Goal: Task Accomplishment & Management: Use online tool/utility

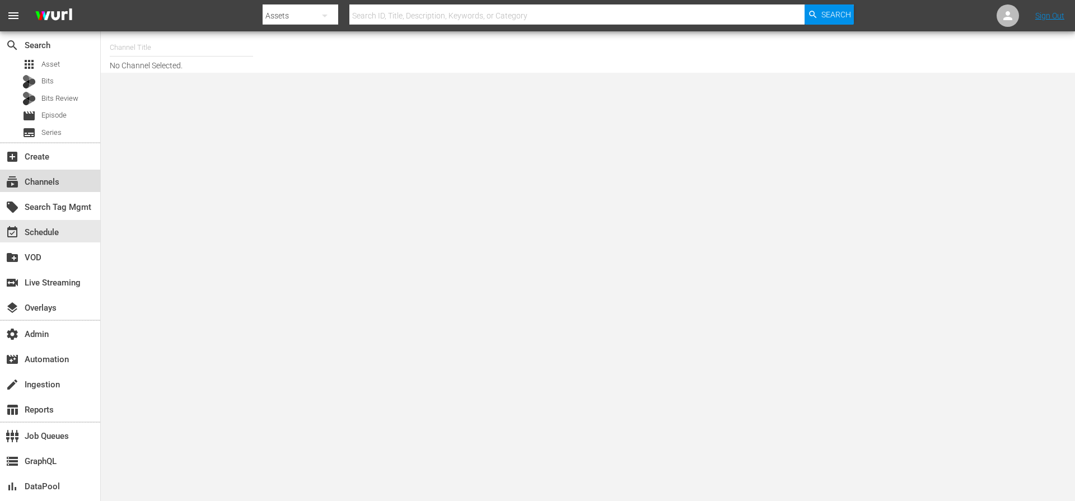
click at [58, 178] on div "subscriptions Channels" at bounding box center [31, 180] width 63 height 10
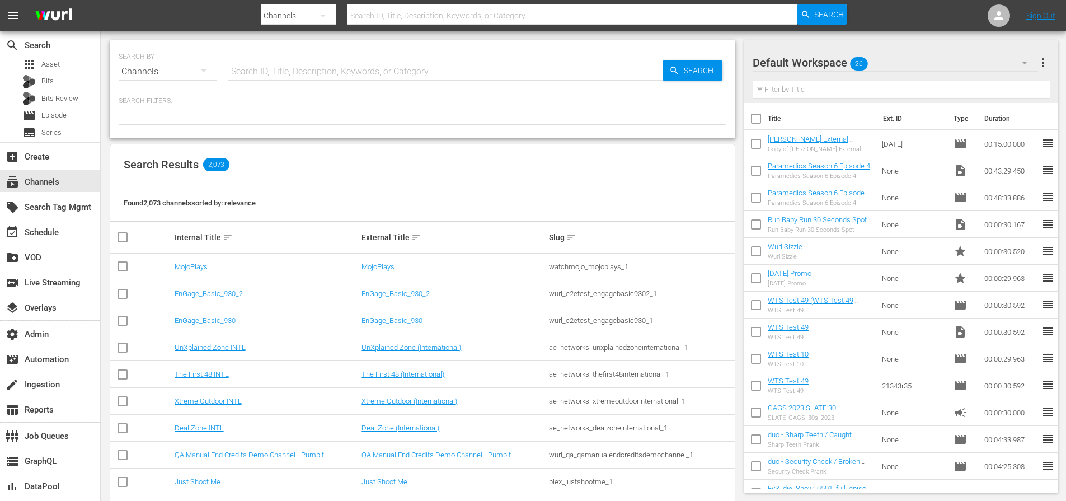
click at [378, 70] on input "text" at bounding box center [445, 71] width 434 height 27
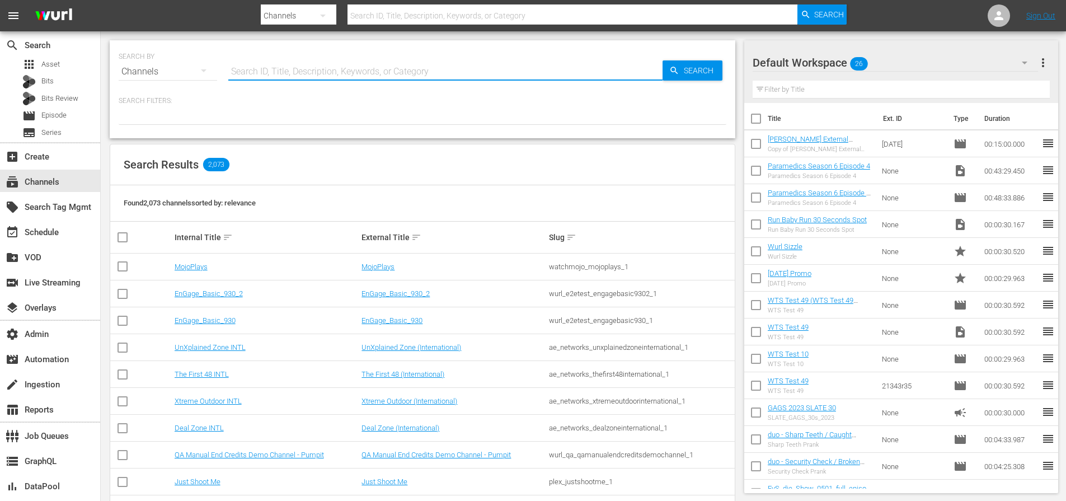
click at [378, 70] on input "text" at bounding box center [445, 71] width 434 height 27
type input "msg"
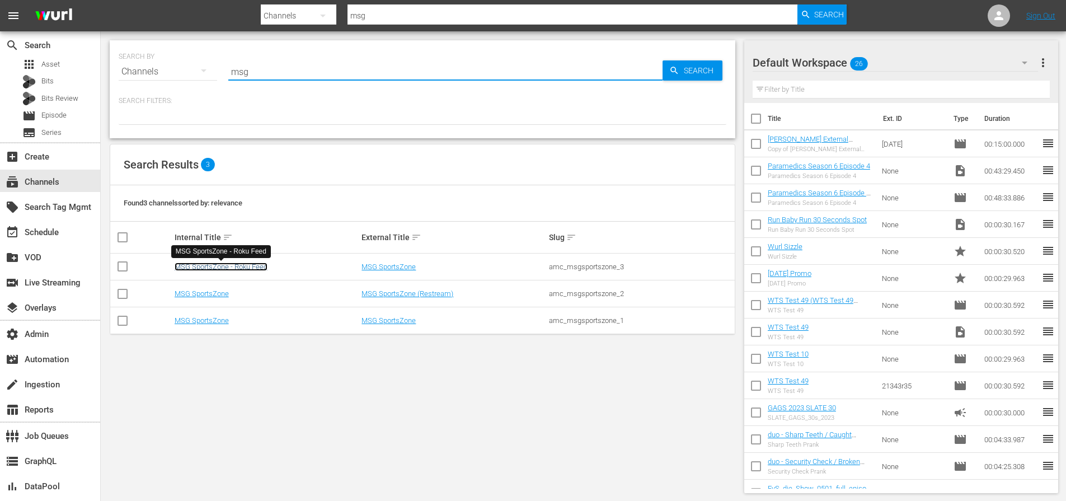
click at [216, 264] on link "MSG SportsZone - Roku Feed" at bounding box center [221, 267] width 93 height 8
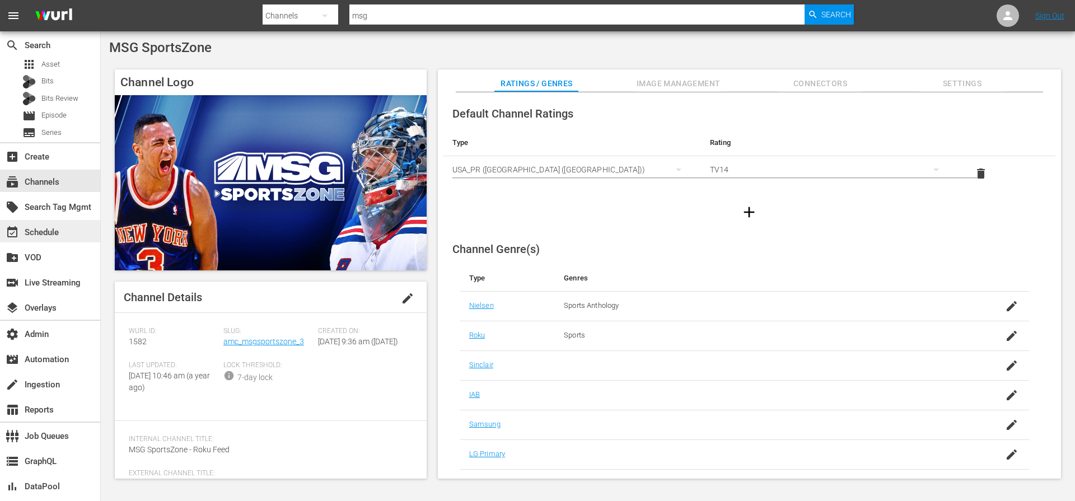
click at [59, 232] on div "event_available Schedule" at bounding box center [31, 231] width 63 height 10
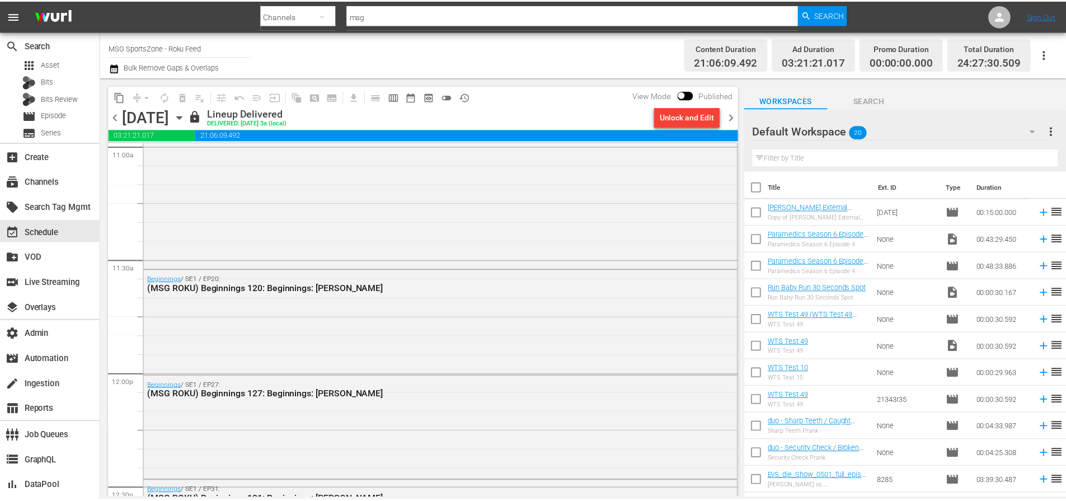
scroll to position [2518, 0]
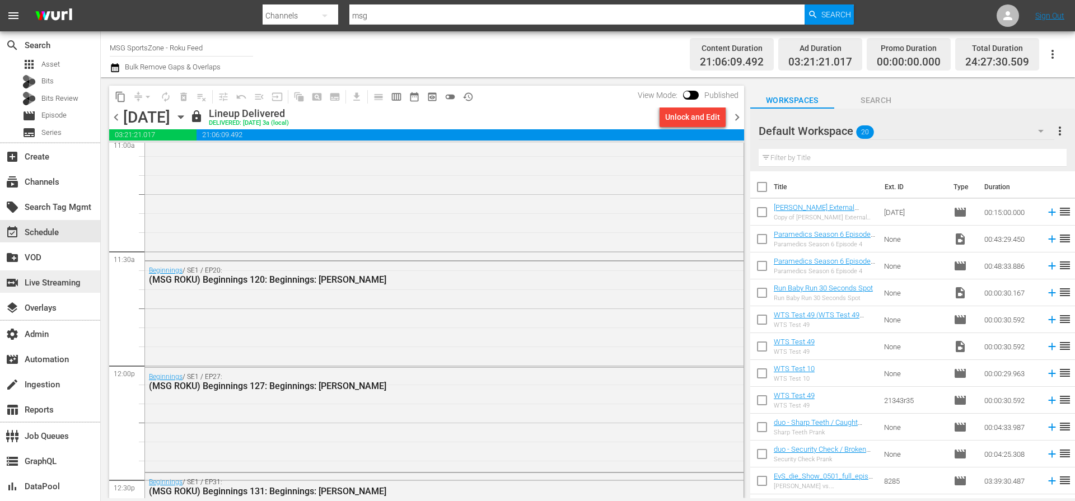
click at [39, 282] on div "switch_video Live Streaming" at bounding box center [31, 281] width 63 height 10
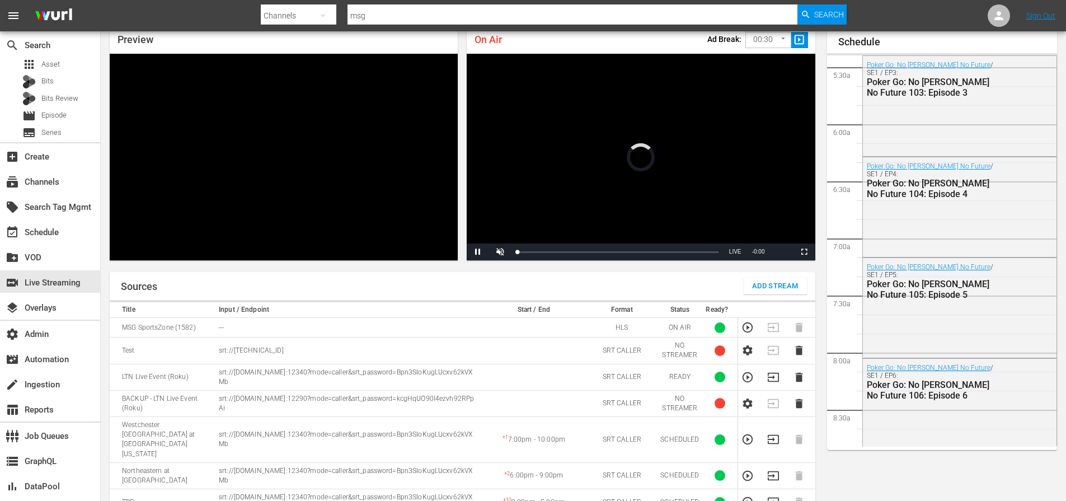
scroll to position [160, 0]
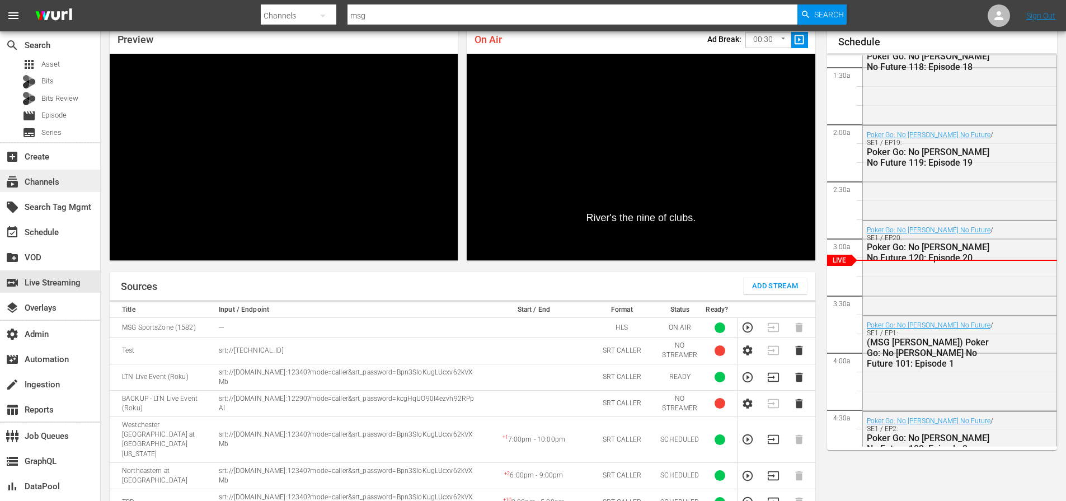
click at [38, 180] on div "subscriptions Channels" at bounding box center [31, 180] width 63 height 10
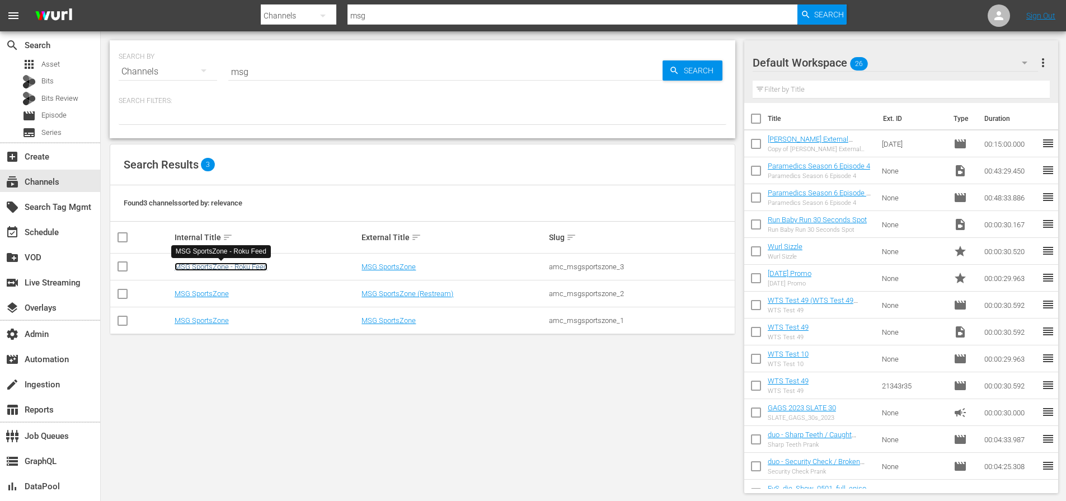
click at [207, 267] on link "MSG SportsZone - Roku Feed" at bounding box center [221, 267] width 93 height 8
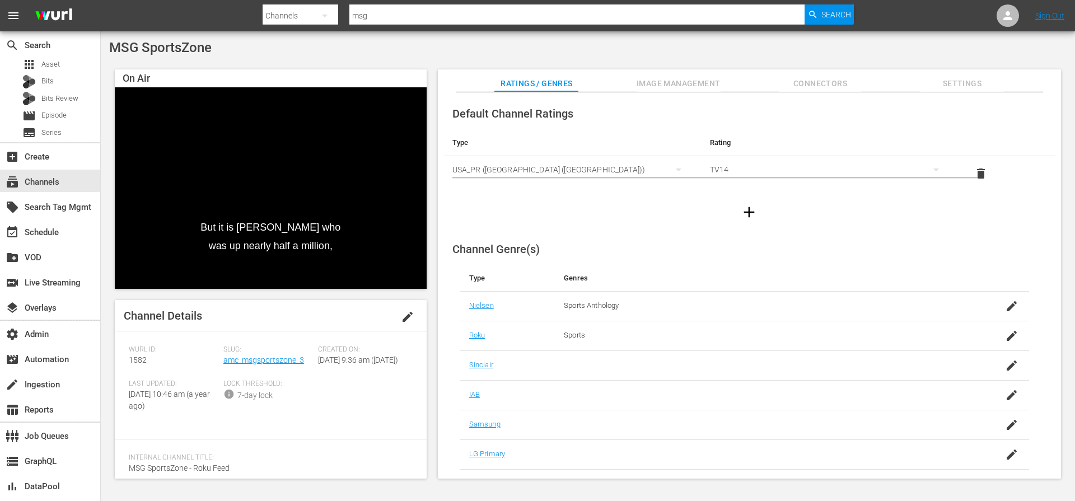
click at [329, 55] on div "MSG SportsZone" at bounding box center [587, 48] width 957 height 16
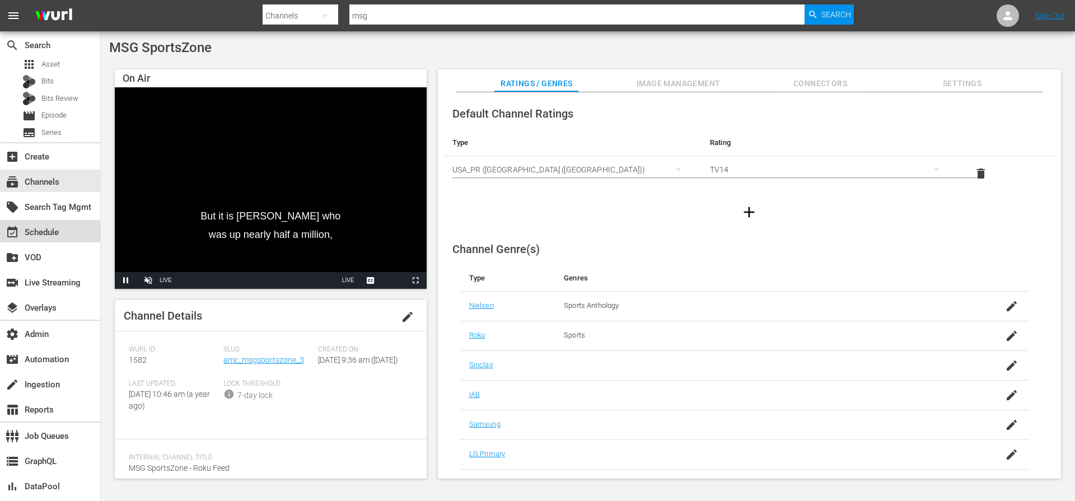
click at [37, 229] on div "event_available Schedule" at bounding box center [31, 231] width 63 height 10
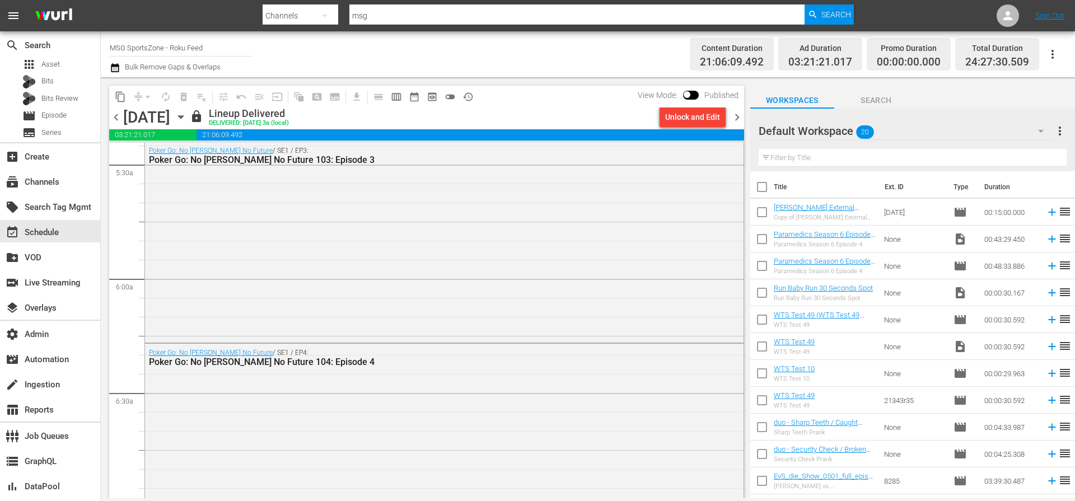
scroll to position [1475, 0]
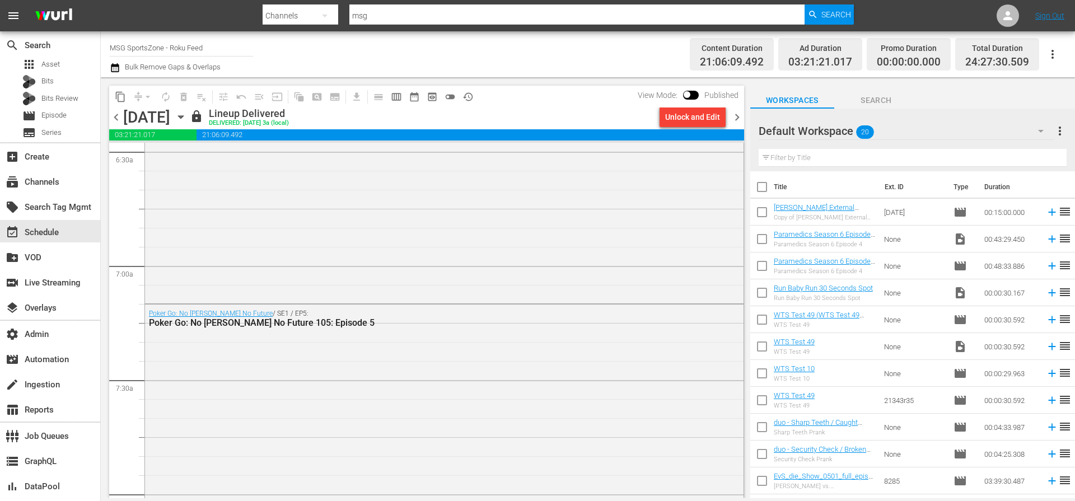
click at [739, 116] on span "chevron_right" at bounding box center [737, 117] width 14 height 14
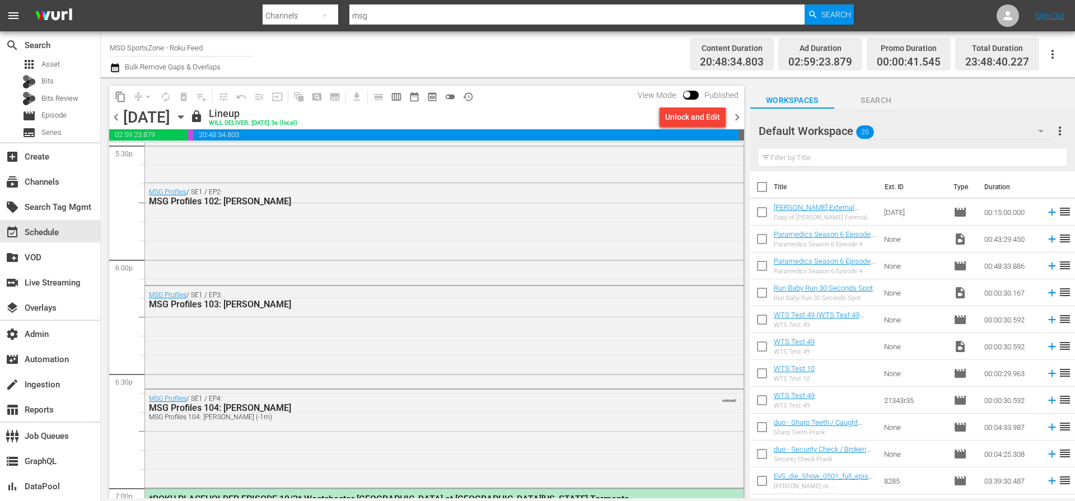
scroll to position [4064, 0]
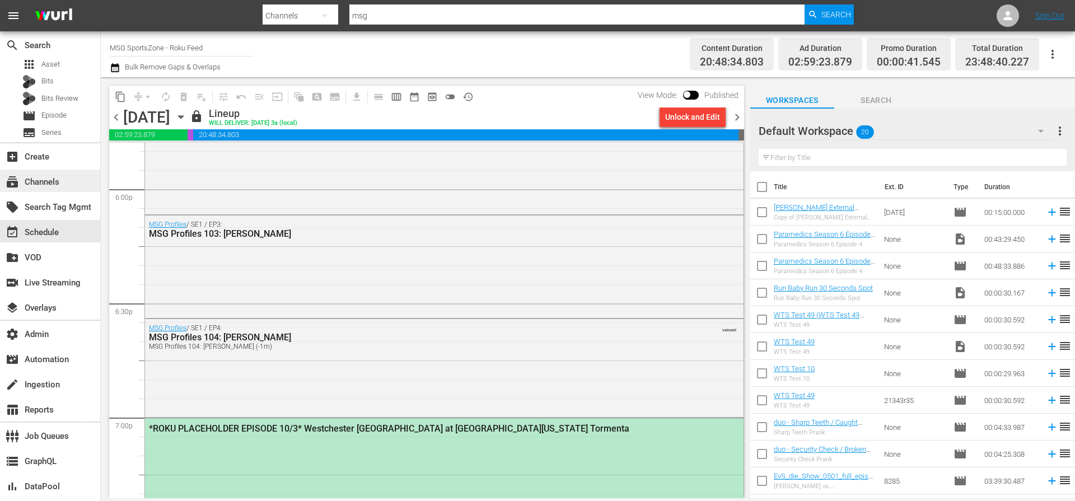
click at [47, 177] on div "subscriptions Channels" at bounding box center [31, 180] width 63 height 10
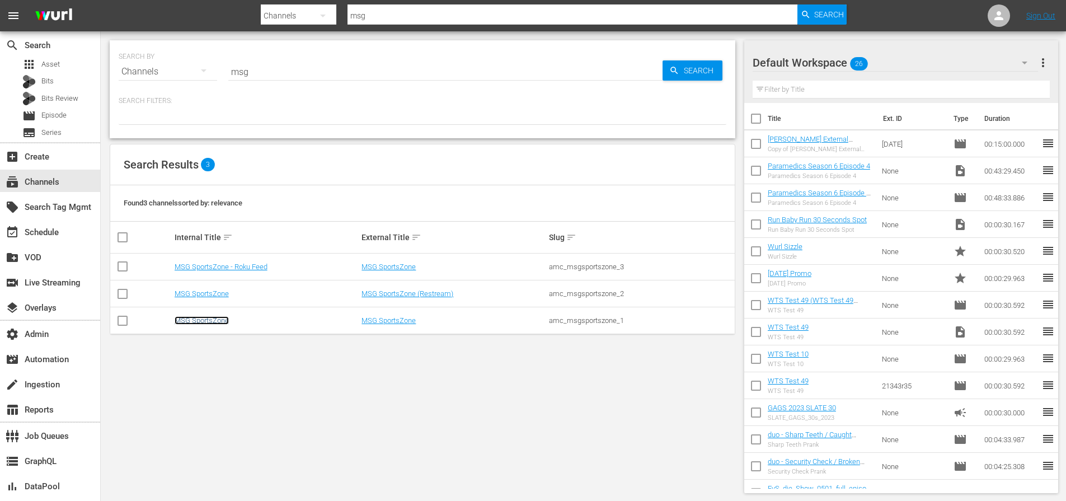
click at [202, 318] on link "MSG SportsZone" at bounding box center [202, 320] width 54 height 8
